Goal: Information Seeking & Learning: Learn about a topic

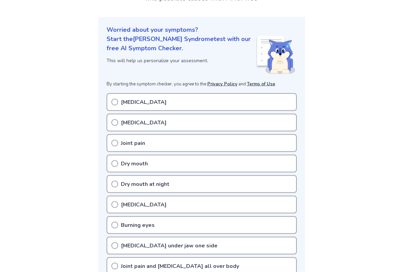
scroll to position [66, 0]
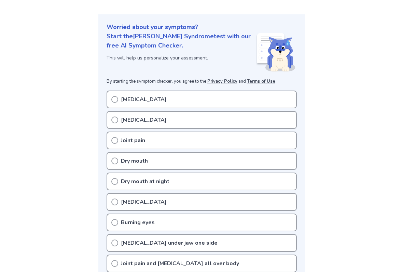
click at [115, 100] on icon at bounding box center [114, 99] width 7 height 7
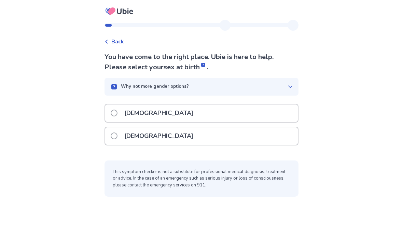
click at [115, 136] on span at bounding box center [114, 136] width 7 height 7
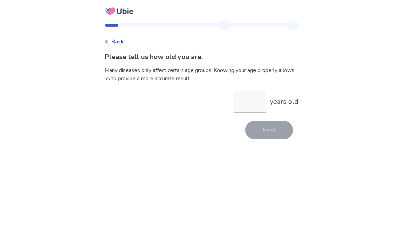
click at [248, 101] on input "years old" at bounding box center [250, 102] width 33 height 22
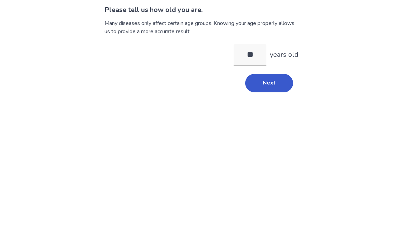
type input "**"
click at [328, 76] on div "Back Please tell us how old you are. Many diseases only affect certain age grou…" at bounding box center [201, 118] width 403 height 236
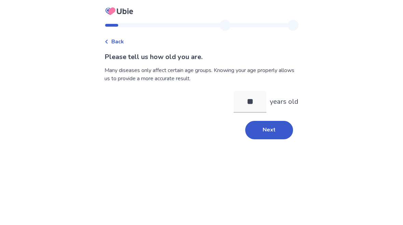
click at [261, 133] on button "Next" at bounding box center [269, 130] width 48 height 18
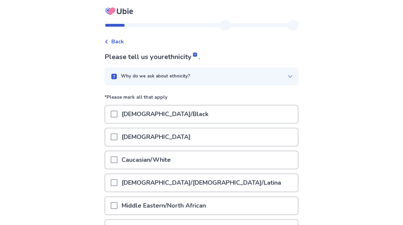
click at [118, 159] on span at bounding box center [114, 159] width 7 height 7
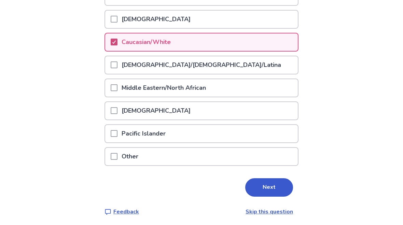
scroll to position [119, 0]
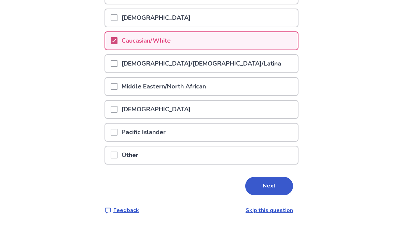
click at [262, 186] on button "Next" at bounding box center [269, 186] width 48 height 18
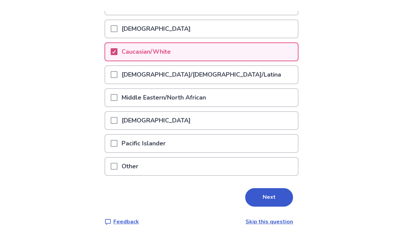
scroll to position [0, 0]
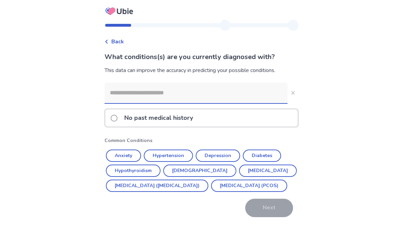
click at [149, 166] on button "Hypothyroidism" at bounding box center [133, 171] width 55 height 12
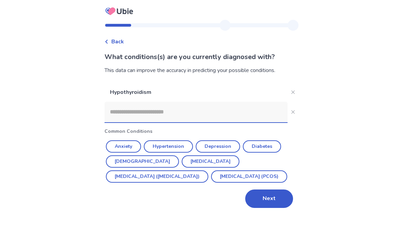
click at [130, 161] on button "[DEMOGRAPHIC_DATA]" at bounding box center [142, 161] width 73 height 12
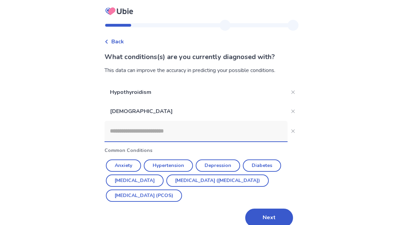
click at [228, 180] on button "[MEDICAL_DATA] ([MEDICAL_DATA])" at bounding box center [217, 181] width 103 height 12
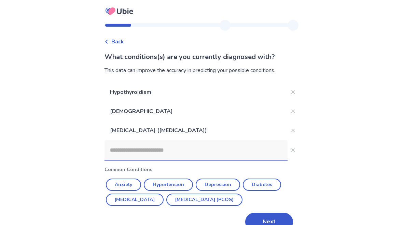
click at [219, 182] on button "Depression" at bounding box center [218, 185] width 44 height 12
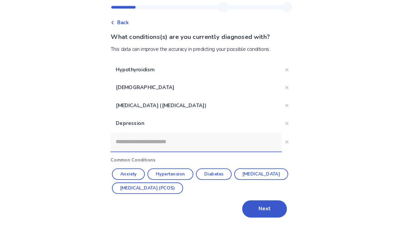
scroll to position [33, 0]
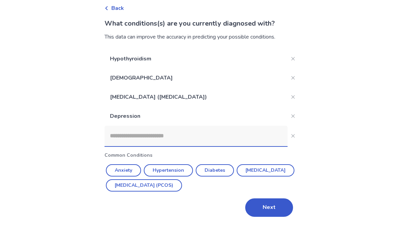
click at [270, 207] on button "Next" at bounding box center [269, 208] width 48 height 18
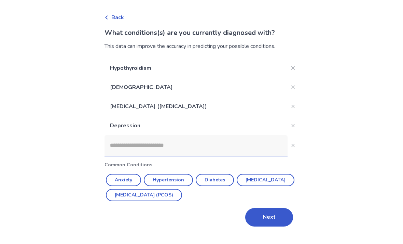
scroll to position [0, 0]
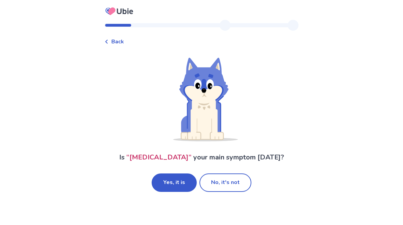
click at [175, 184] on button "Yes, it is" at bounding box center [174, 183] width 45 height 18
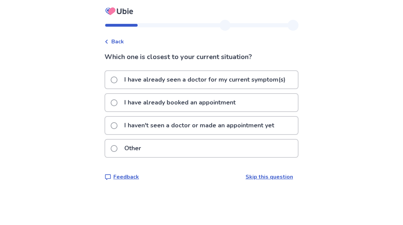
click at [120, 76] on label "I have already seen a doctor for my current symptom(s)" at bounding box center [200, 79] width 179 height 17
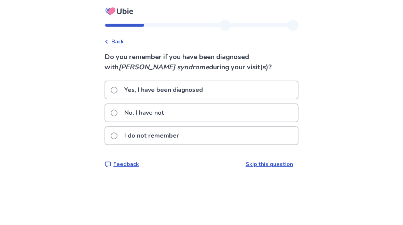
click at [118, 114] on span at bounding box center [114, 113] width 7 height 7
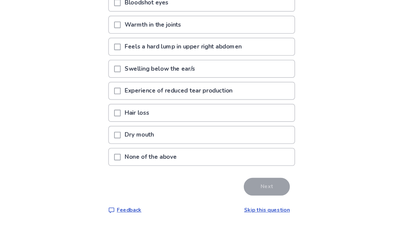
scroll to position [147, 0]
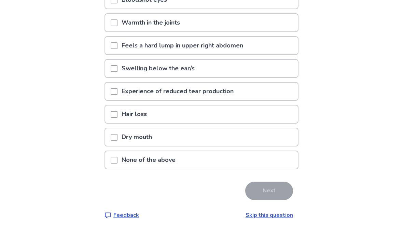
click at [118, 115] on span at bounding box center [114, 114] width 7 height 7
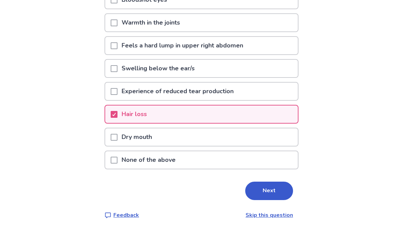
click at [118, 95] on span at bounding box center [114, 91] width 7 height 7
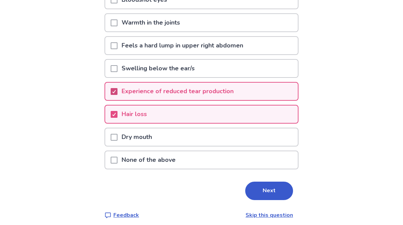
click at [118, 135] on span at bounding box center [114, 137] width 7 height 7
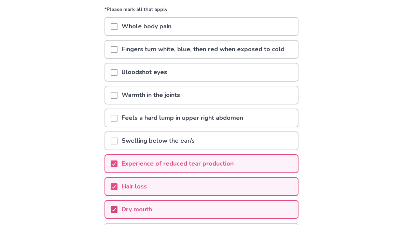
scroll to position [74, 0]
click at [118, 75] on span at bounding box center [114, 72] width 7 height 7
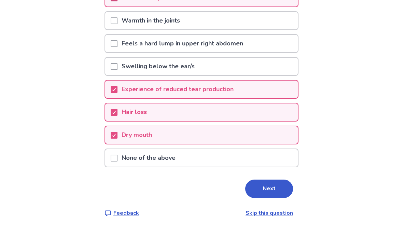
scroll to position [152, 0]
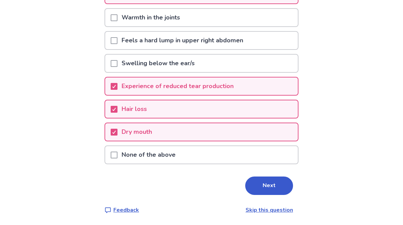
click at [269, 184] on button "Next" at bounding box center [269, 186] width 48 height 18
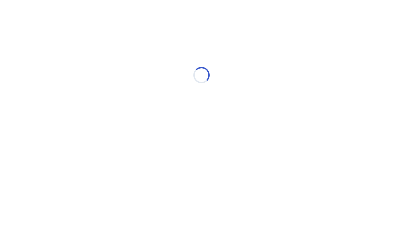
select select "*"
